Goal: Transaction & Acquisition: Purchase product/service

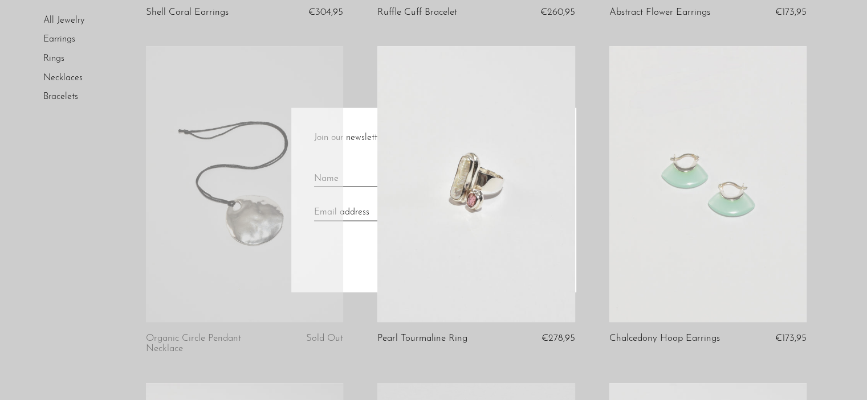
scroll to position [456, 0]
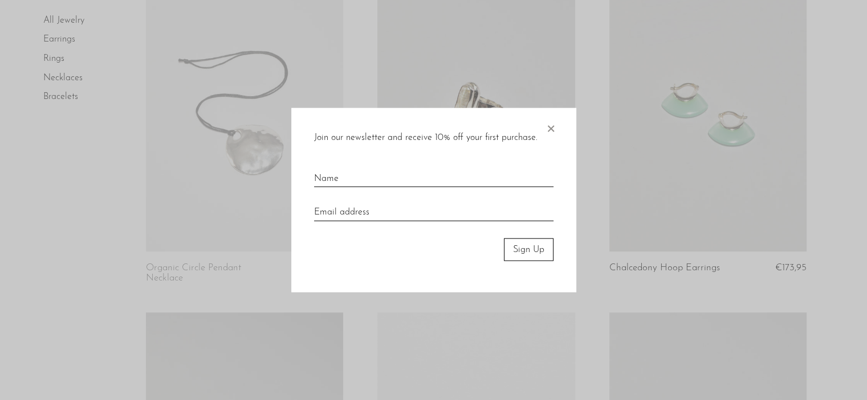
click at [549, 132] on span "×" at bounding box center [550, 126] width 11 height 36
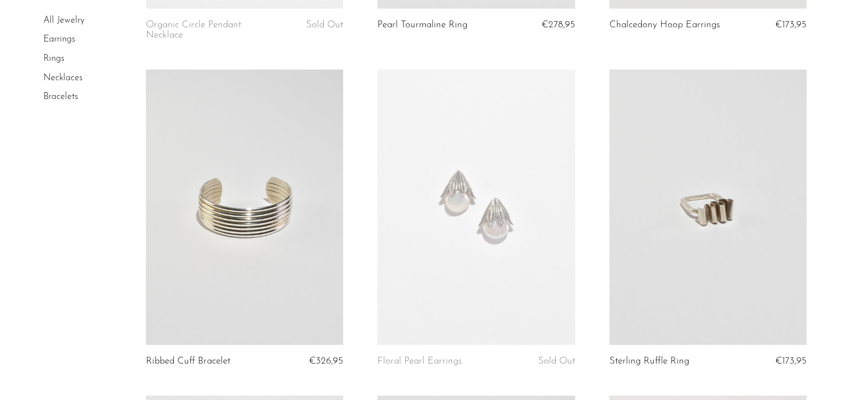
scroll to position [684, 0]
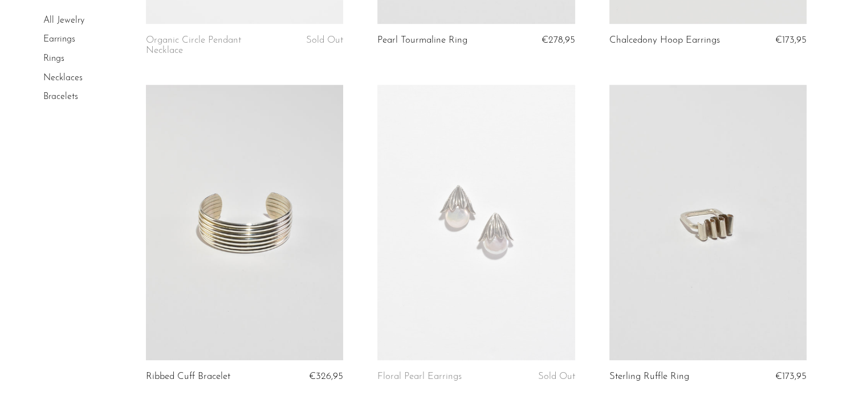
click at [367, 125] on article "Floral Pearl Earrings Sold Out" at bounding box center [475, 248] width 231 height 326
click at [467, 209] on link at bounding box center [475, 223] width 197 height 276
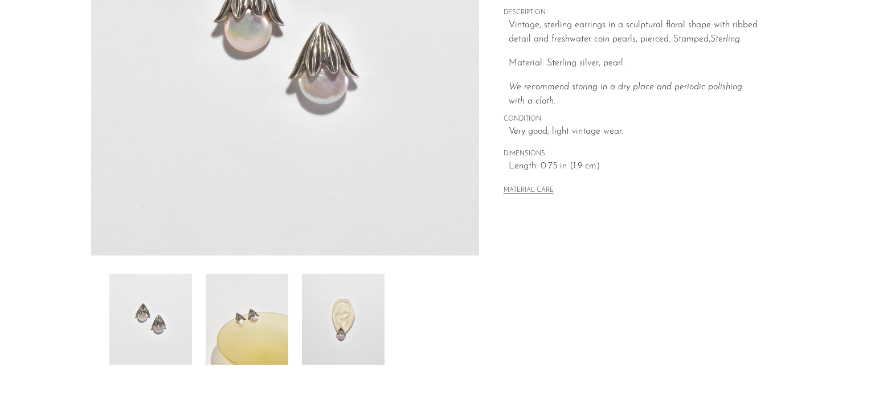
scroll to position [228, 0]
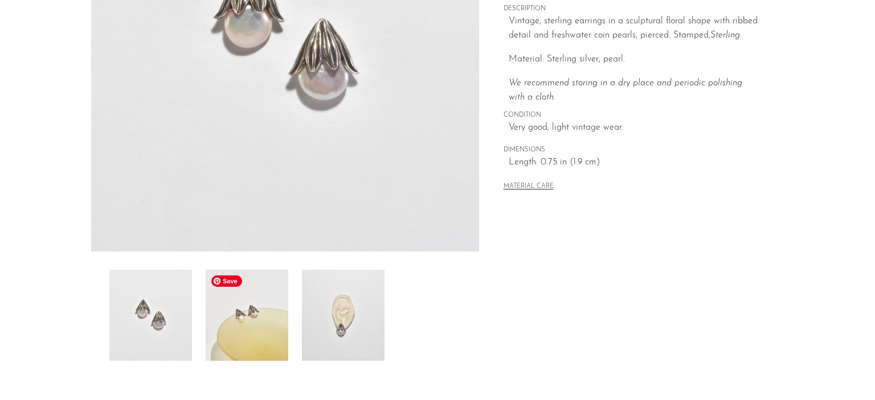
click at [230, 305] on img at bounding box center [247, 315] width 83 height 91
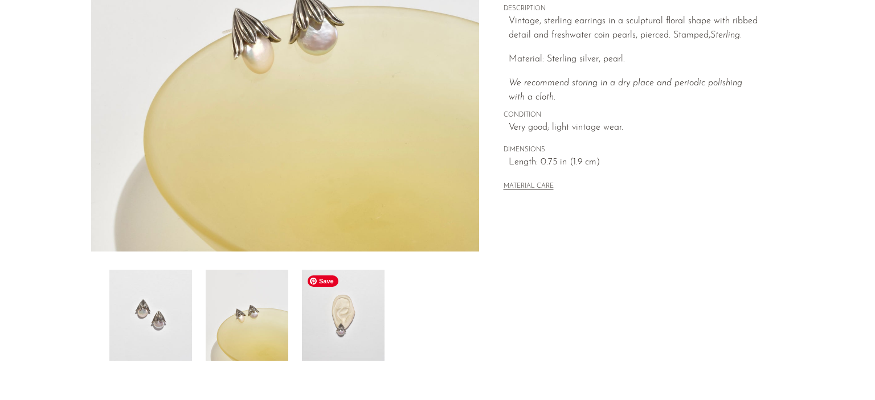
click at [357, 322] on img at bounding box center [343, 315] width 83 height 91
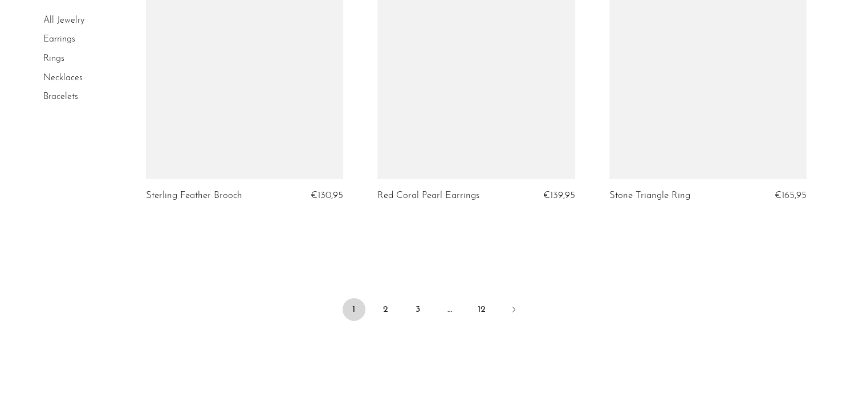
scroll to position [3919, 0]
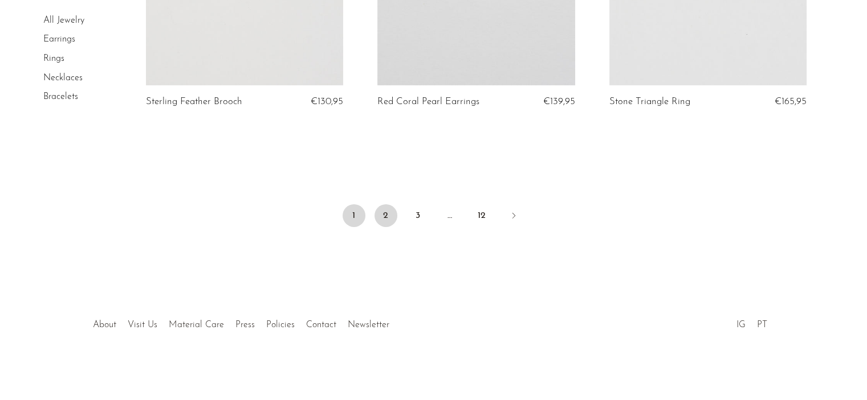
click at [380, 211] on link "2" at bounding box center [385, 216] width 23 height 23
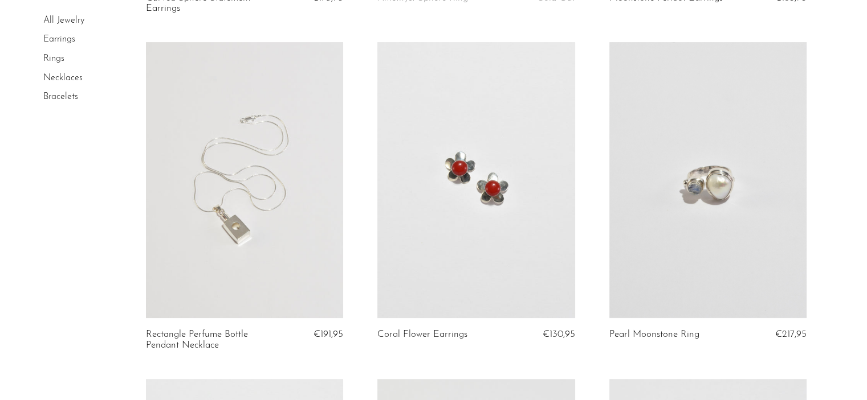
scroll to position [513, 0]
